Goal: Task Accomplishment & Management: Manage account settings

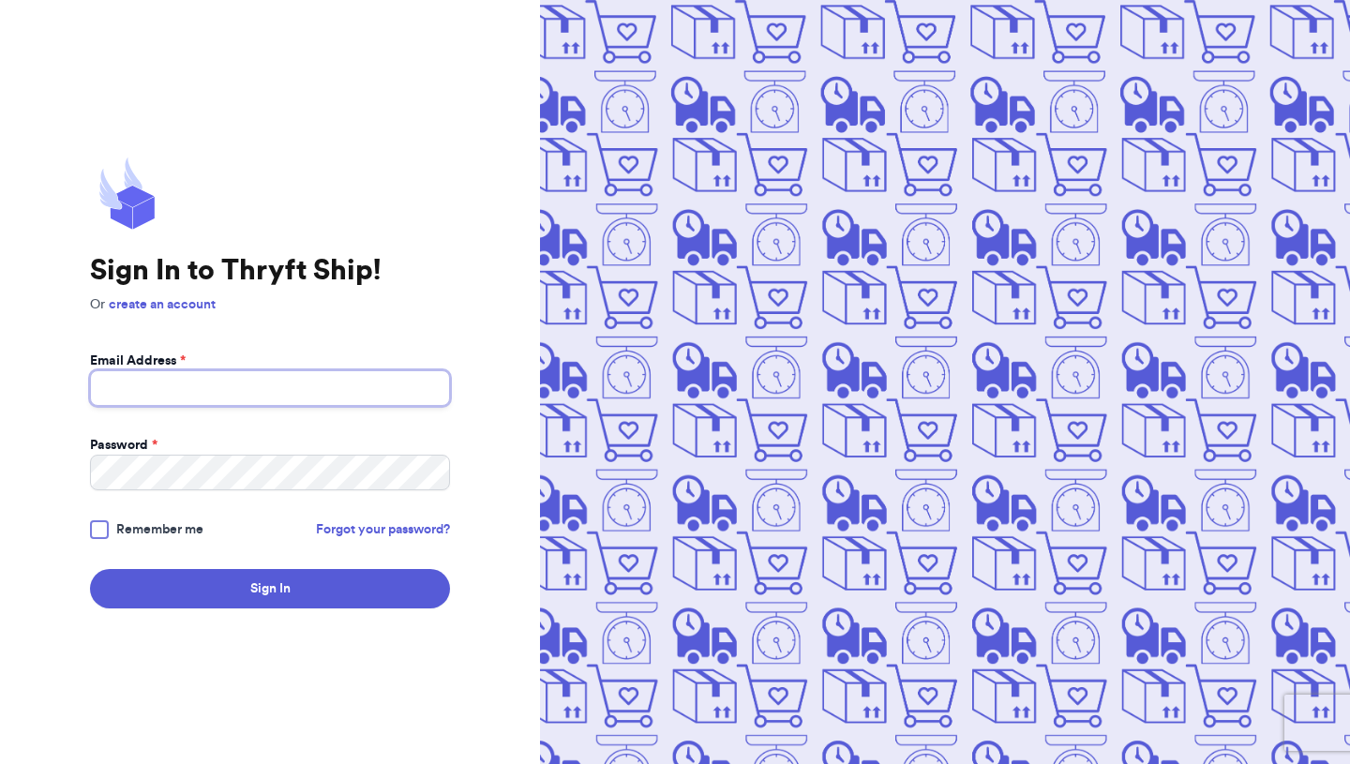
click at [316, 383] on input "Email Address *" at bounding box center [270, 388] width 360 height 36
click at [195, 387] on input "[EMAIL_ADDRESS][DOMAIN_NAME]" at bounding box center [270, 388] width 360 height 36
click at [192, 387] on input "[EMAIL_ADDRESS][DOMAIN_NAME]" at bounding box center [270, 388] width 360 height 36
drag, startPoint x: 192, startPoint y: 387, endPoint x: 36, endPoint y: 391, distance: 156.6
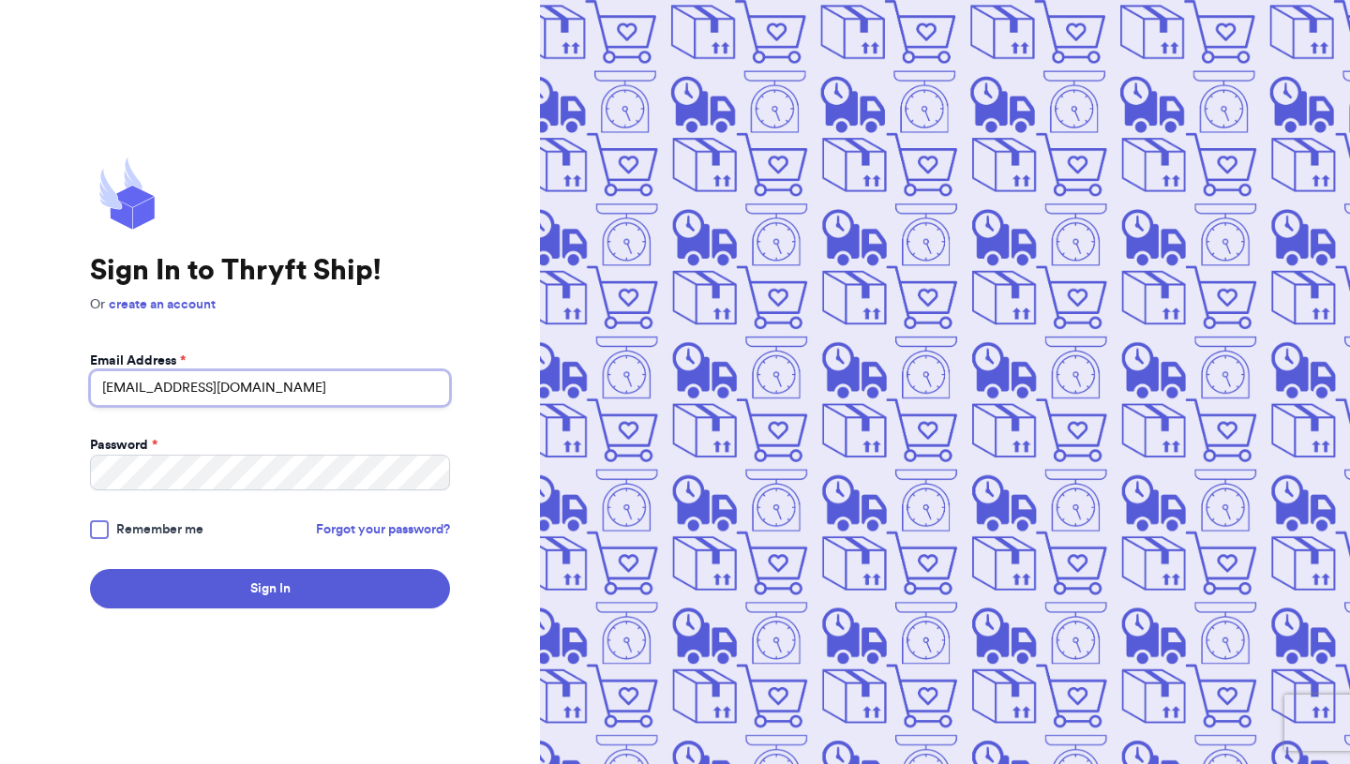
click at [36, 391] on div "Sign In to Thryft Ship! Or create an account Email Address * [EMAIL_ADDRESS][DO…" at bounding box center [270, 382] width 540 height 764
click at [126, 387] on input "[EMAIL_ADDRESS][DOMAIN_NAME]" at bounding box center [270, 388] width 360 height 36
click at [151, 385] on input "[EMAIL_ADDRESS][DOMAIN_NAME]" at bounding box center [270, 388] width 360 height 36
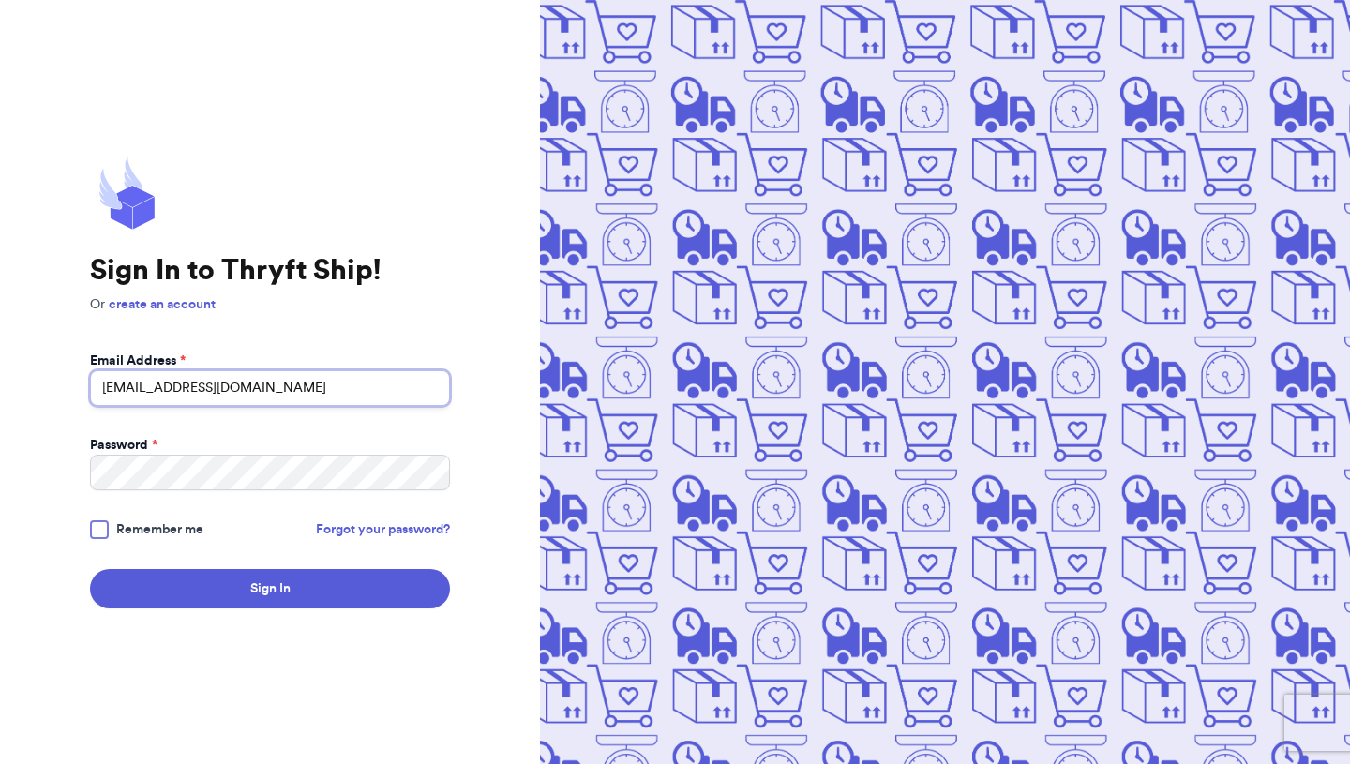
click at [192, 385] on input "[EMAIL_ADDRESS][DOMAIN_NAME]" at bounding box center [270, 388] width 360 height 36
click at [155, 378] on input "[EMAIL_ADDRESS][DOMAIN_NAME]" at bounding box center [270, 388] width 360 height 36
click at [153, 386] on input "[EMAIL_ADDRESS][DOMAIN_NAME]" at bounding box center [270, 388] width 360 height 36
click at [143, 386] on input "[EMAIL_ADDRESS][DOMAIN_NAME]" at bounding box center [270, 388] width 360 height 36
type input "[EMAIL_ADDRESS][DOMAIN_NAME]"
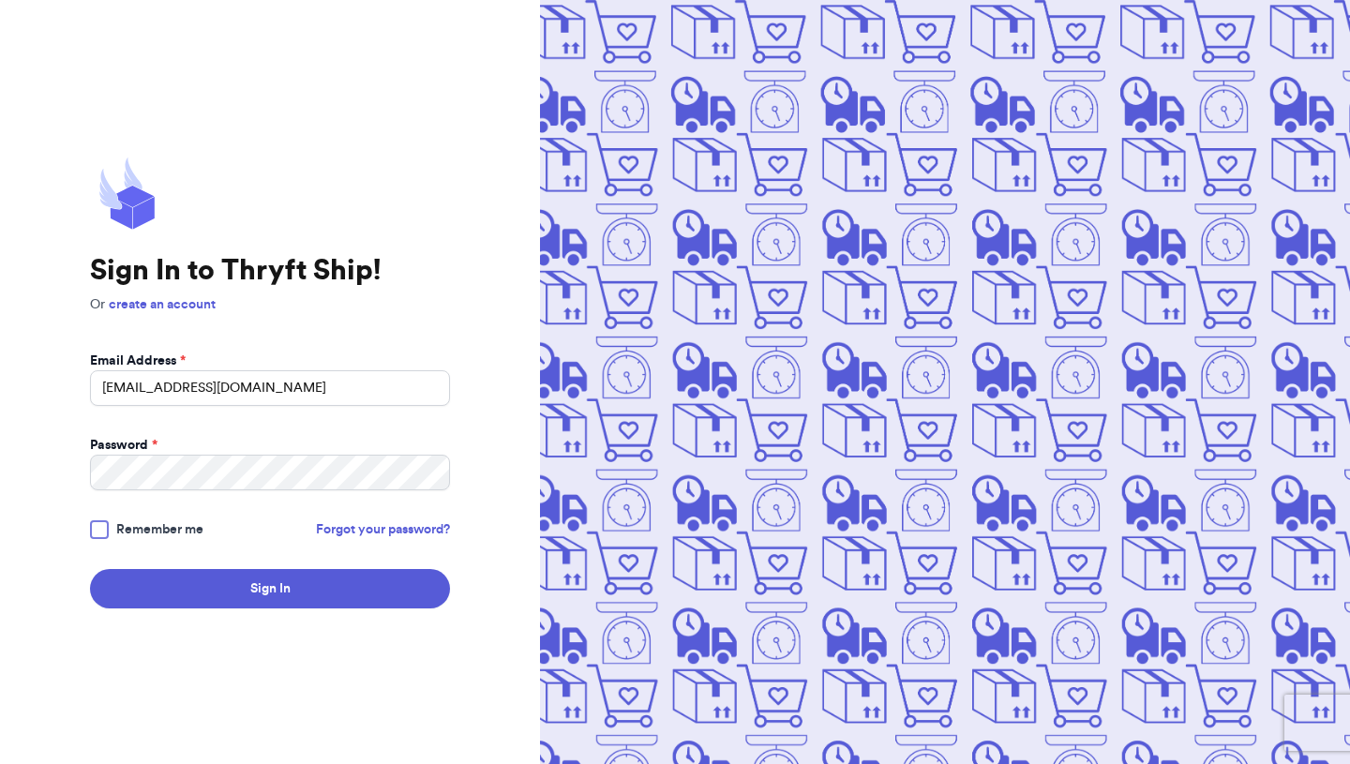
click at [92, 534] on div at bounding box center [99, 529] width 19 height 19
click at [0, 0] on input "Remember me" at bounding box center [0, 0] width 0 height 0
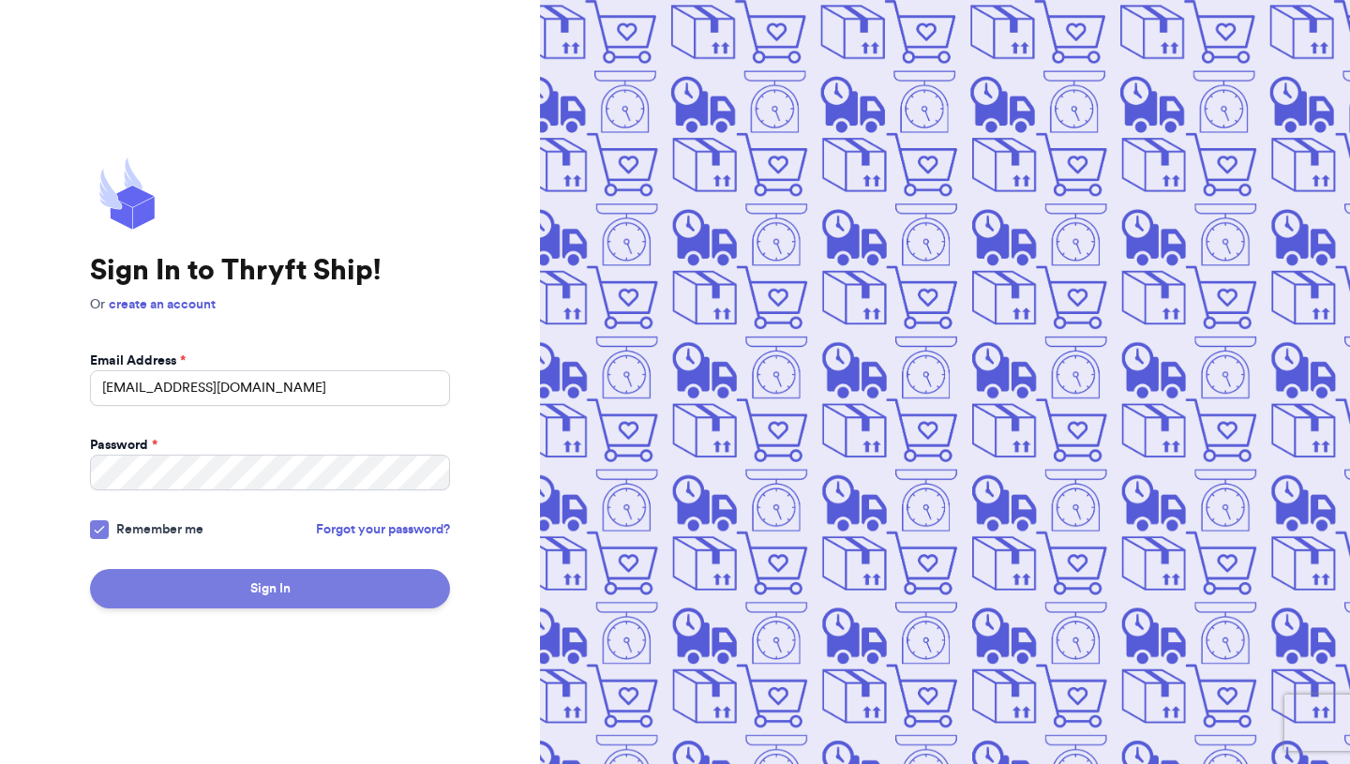
click at [168, 570] on button "Sign In" at bounding box center [270, 588] width 360 height 39
